Goal: Find specific page/section: Find specific page/section

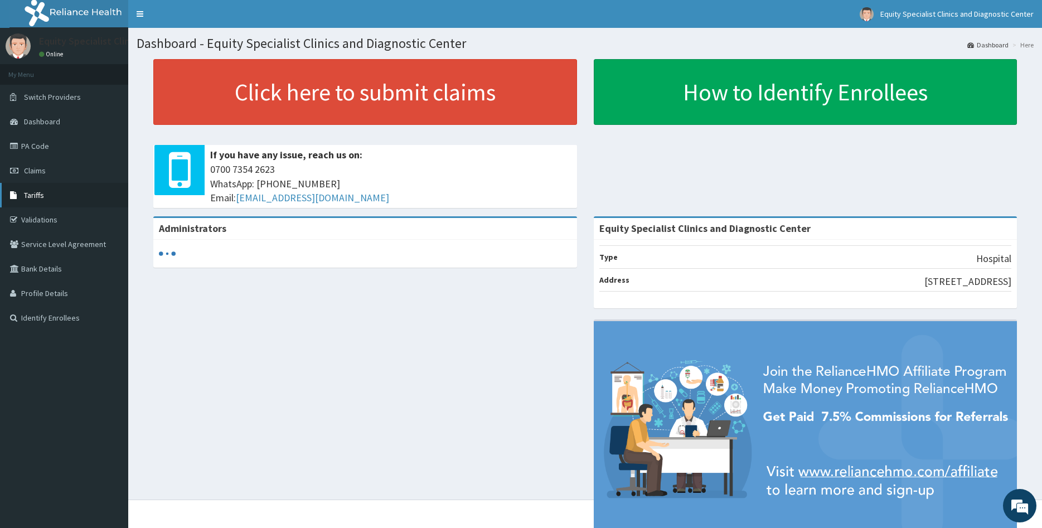
click at [42, 196] on span "Tariffs" at bounding box center [34, 195] width 20 height 10
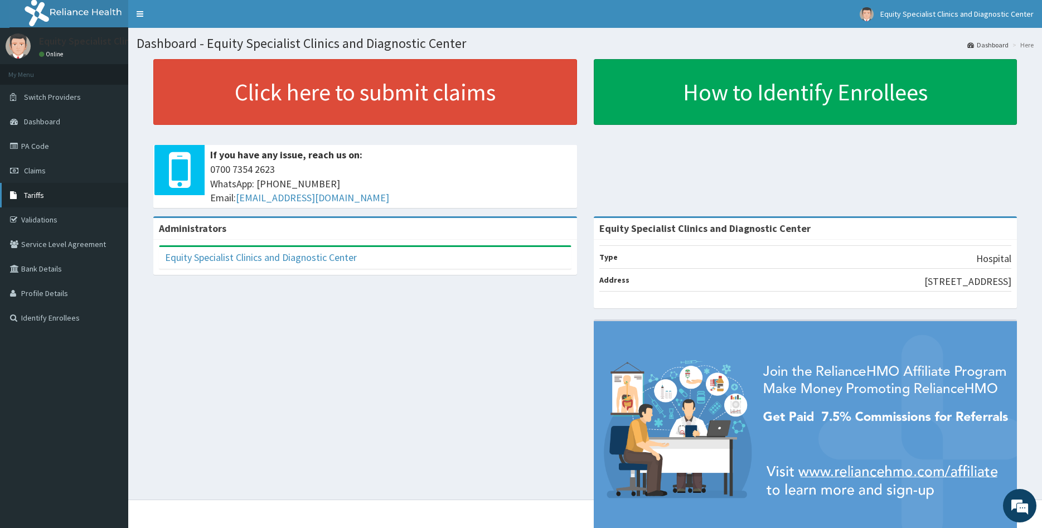
click at [69, 201] on link "Tariffs" at bounding box center [64, 195] width 128 height 25
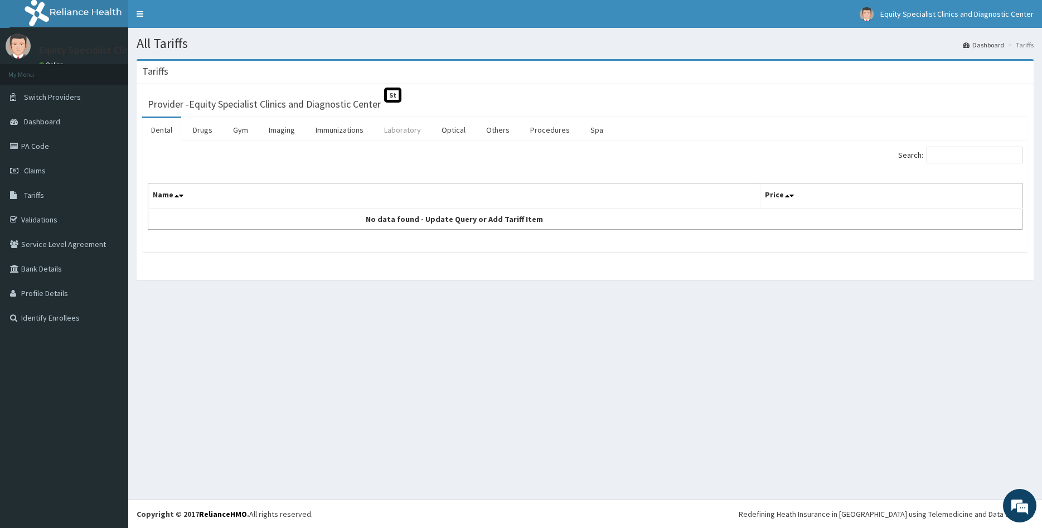
click at [412, 137] on link "Laboratory" at bounding box center [402, 129] width 55 height 23
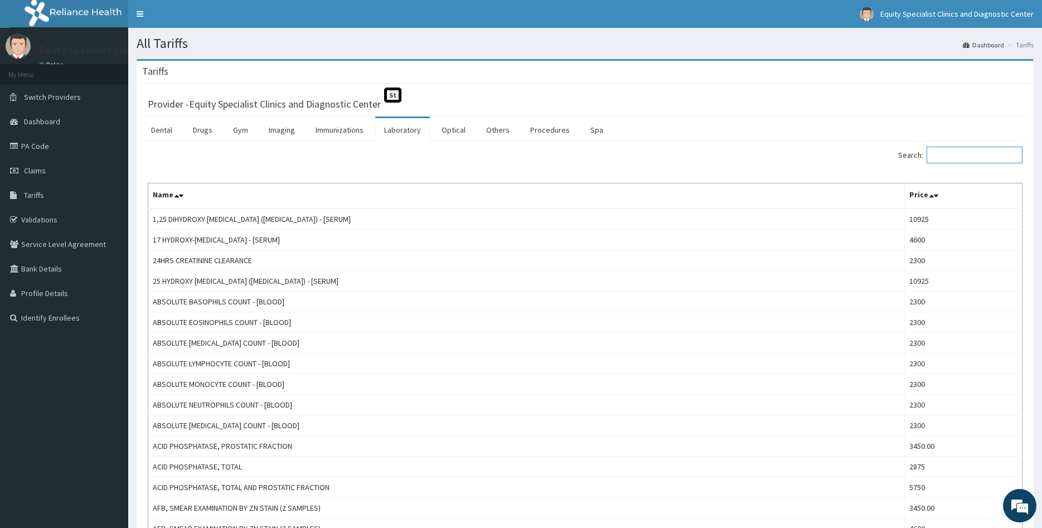
click at [938, 159] on input "Search:" at bounding box center [975, 155] width 96 height 17
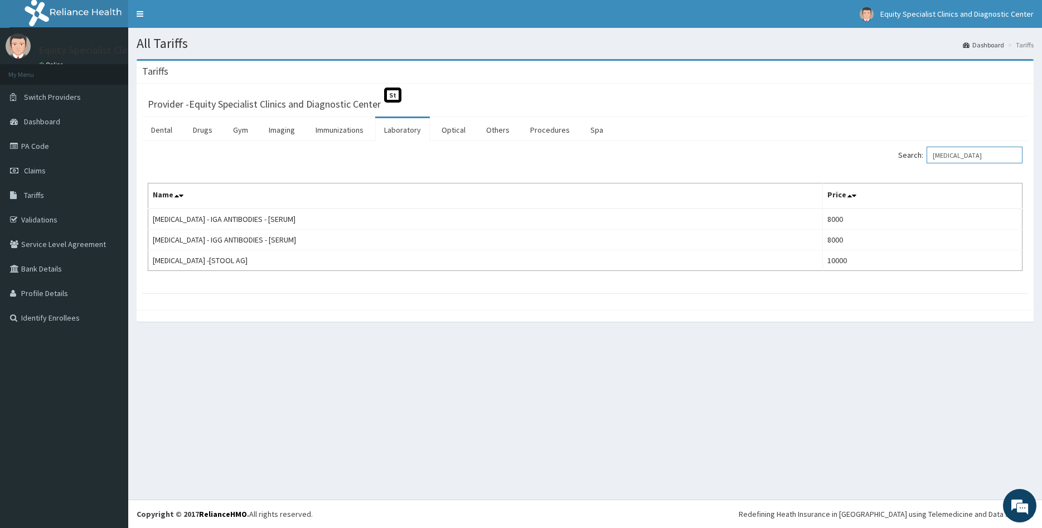
drag, startPoint x: 981, startPoint y: 152, endPoint x: 900, endPoint y: 166, distance: 82.6
click at [927, 163] on input "helicobacter" at bounding box center [975, 155] width 96 height 17
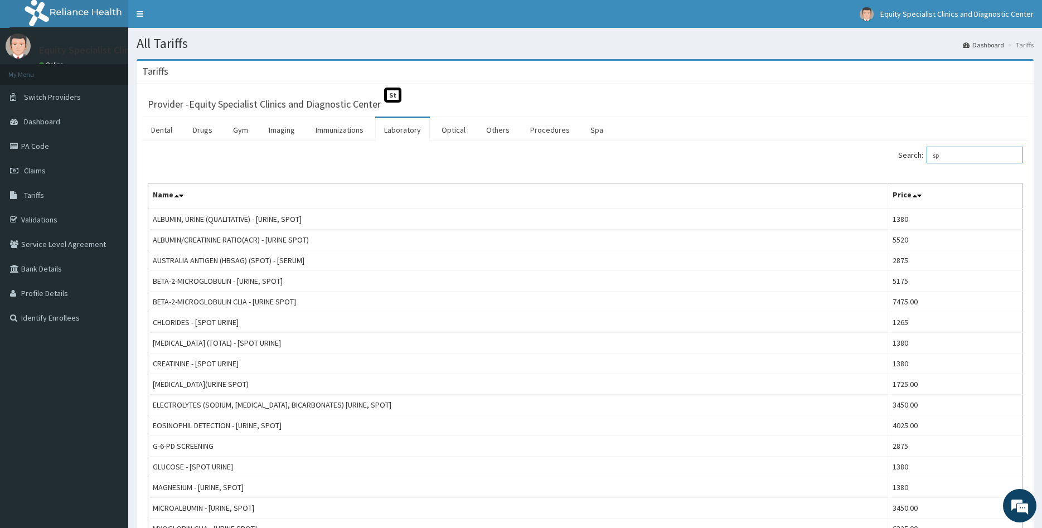
type input "s"
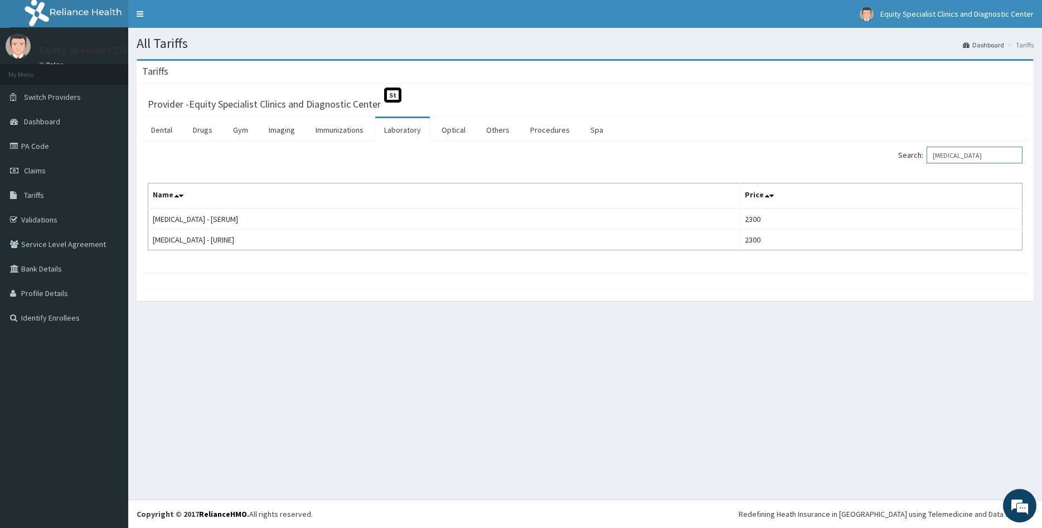
drag, startPoint x: 974, startPoint y: 157, endPoint x: 865, endPoint y: 179, distance: 111.6
click at [927, 163] on input "lipase" at bounding box center [975, 155] width 96 height 17
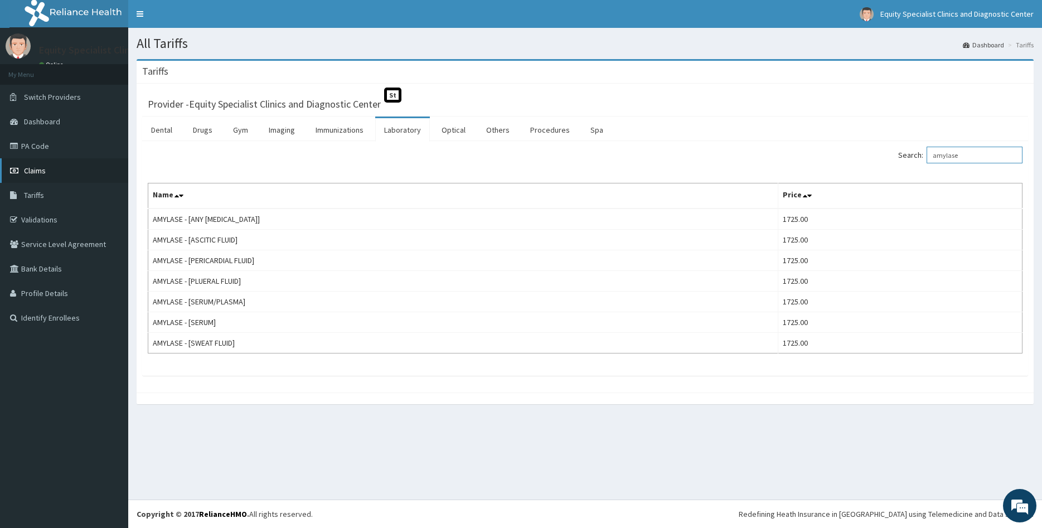
type input "amylase"
